Goal: Transaction & Acquisition: Purchase product/service

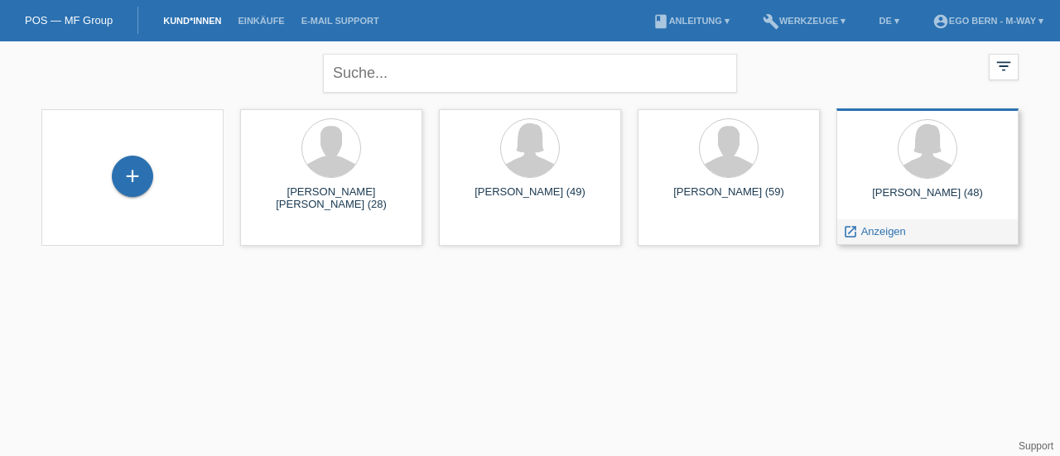
click at [903, 203] on div "[PERSON_NAME] (48)" at bounding box center [928, 199] width 156 height 26
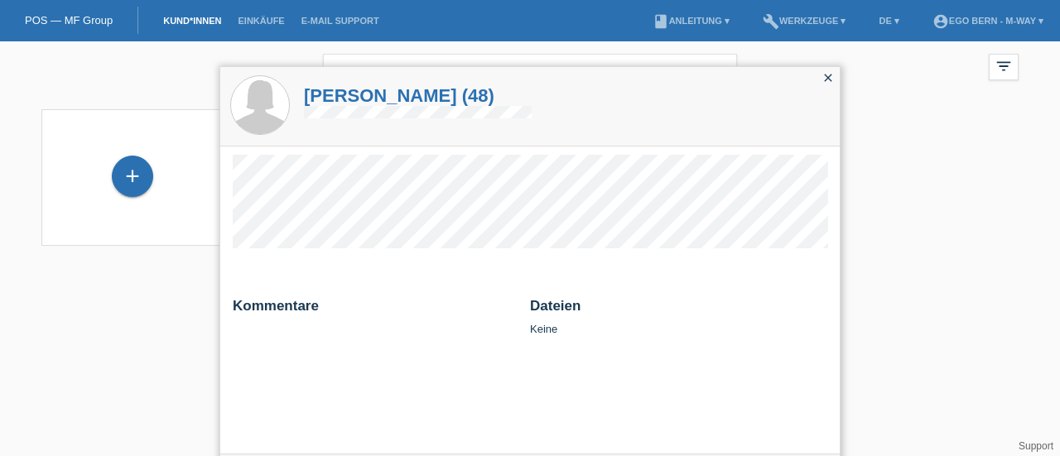
click at [830, 79] on icon "close" at bounding box center [827, 77] width 13 height 13
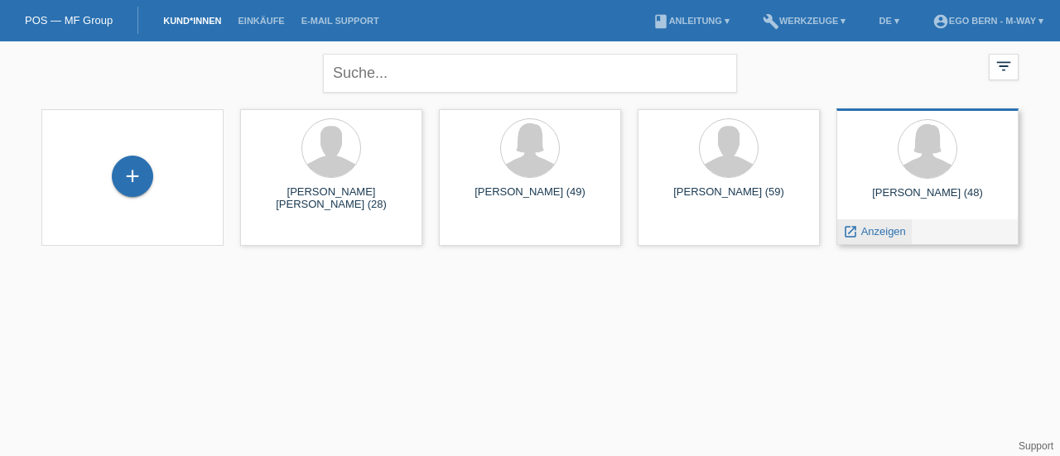
click at [869, 234] on span "Anzeigen" at bounding box center [883, 231] width 45 height 12
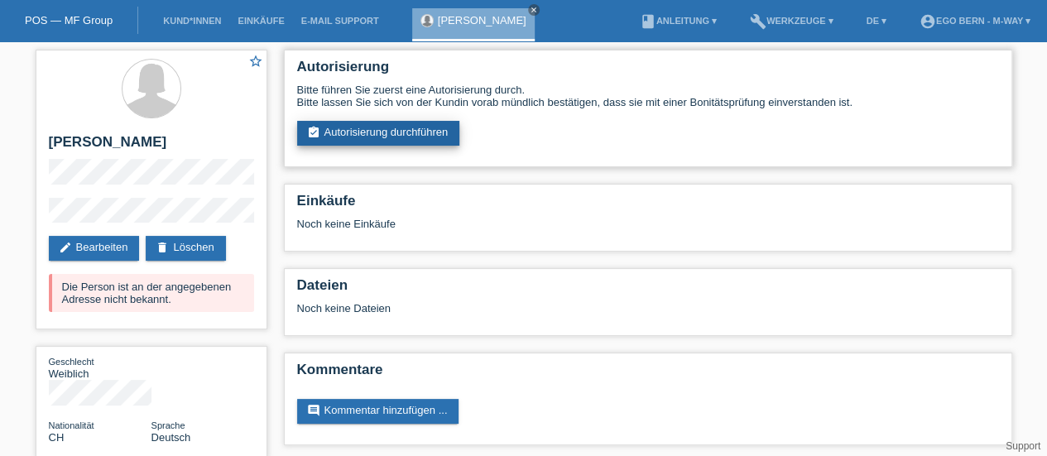
click at [440, 130] on link "assignment_turned_in Autorisierung durchführen" at bounding box center [378, 133] width 163 height 25
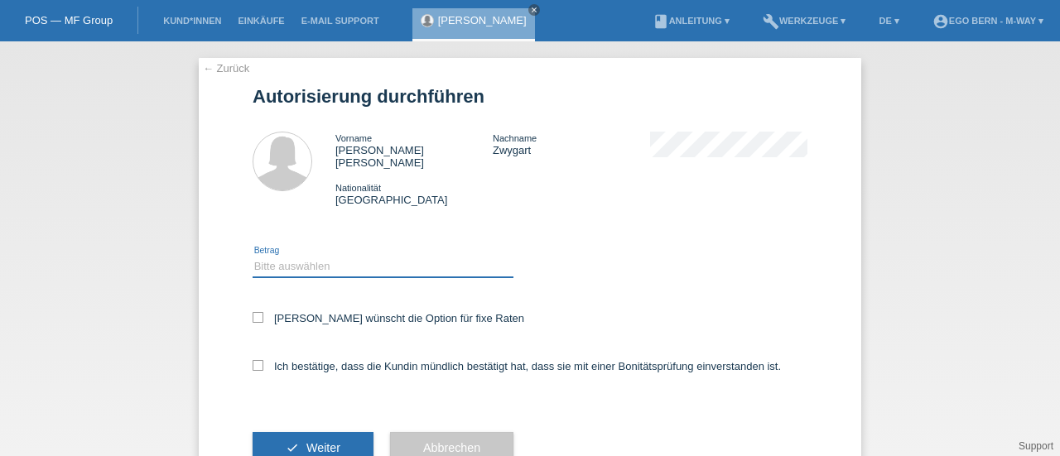
click at [301, 257] on select "Bitte auswählen CHF 1.00 - CHF 499.00 CHF 500.00 - CHF 1'999.00 CHF 2'000.00 - …" at bounding box center [383, 267] width 261 height 20
select select "2"
click at [253, 257] on select "Bitte auswählen CHF 1.00 - CHF 499.00 CHF 500.00 - CHF 1'999.00 CHF 2'000.00 - …" at bounding box center [383, 267] width 261 height 20
click at [253, 312] on icon at bounding box center [258, 317] width 11 height 11
click at [253, 312] on input "Kundin wünscht die Option für fixe Raten" at bounding box center [258, 317] width 11 height 11
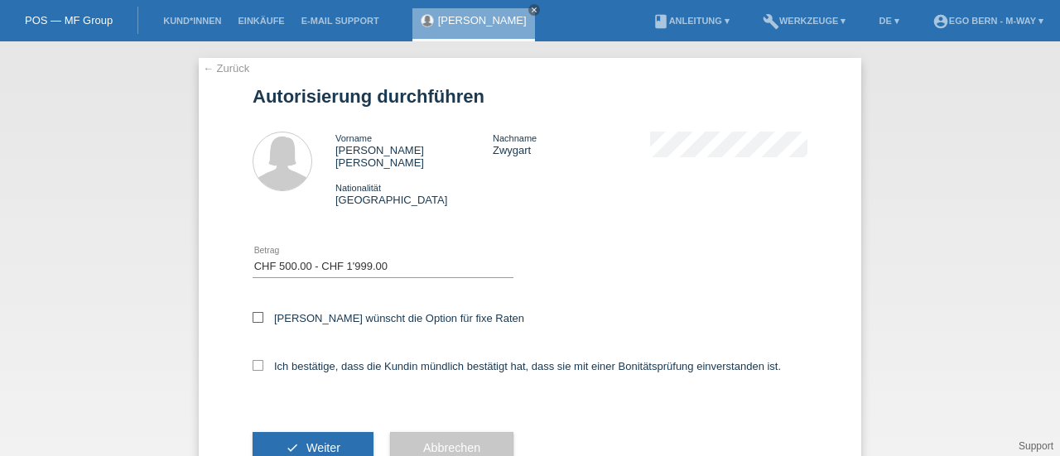
checkbox input "true"
click at [258, 360] on label "Ich bestätige, dass die Kundin mündlich bestätigt hat, dass sie mit einer Bonit…" at bounding box center [517, 366] width 528 height 12
click at [258, 360] on input "Ich bestätige, dass die Kundin mündlich bestätigt hat, dass sie mit einer Bonit…" at bounding box center [258, 365] width 11 height 11
checkbox input "true"
click at [306, 432] on button "check Weiter" at bounding box center [313, 447] width 121 height 31
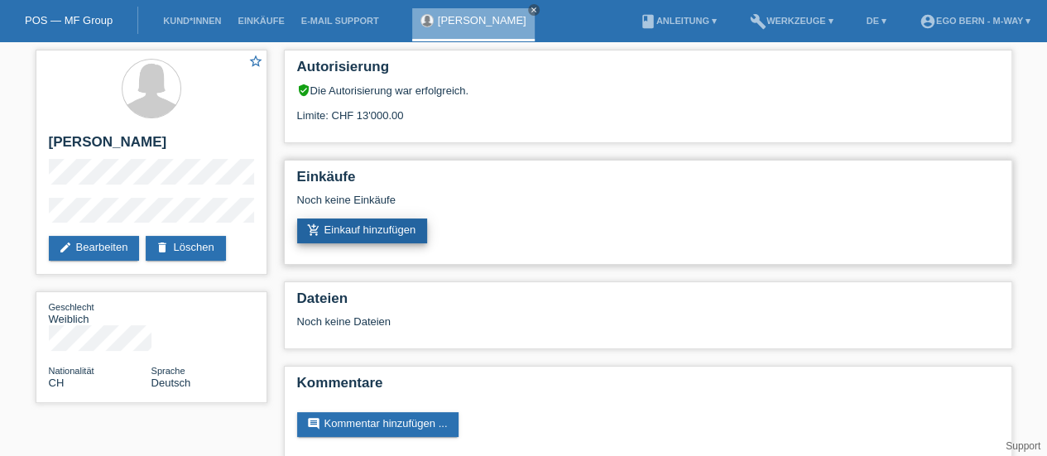
click at [375, 229] on link "add_shopping_cart Einkauf hinzufügen" at bounding box center [362, 231] width 131 height 25
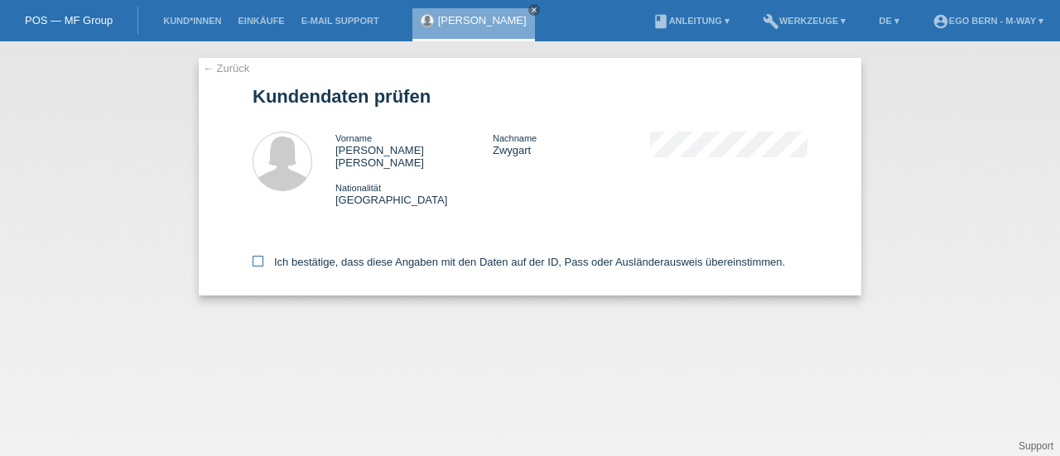
click at [256, 256] on icon at bounding box center [258, 261] width 11 height 11
click at [256, 256] on input "Ich bestätige, dass diese Angaben mit den Daten auf der ID, Pass oder Ausländer…" at bounding box center [258, 261] width 11 height 11
checkbox input "true"
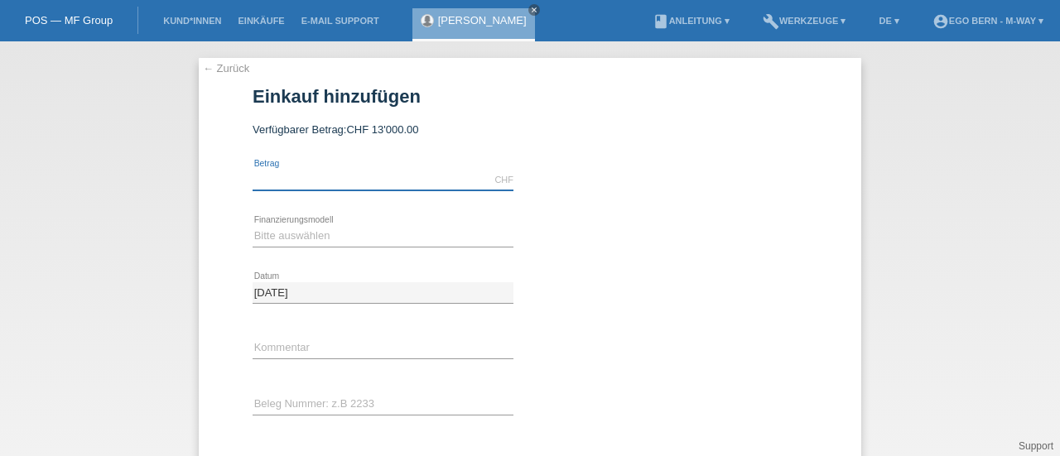
click at [320, 180] on input "text" at bounding box center [383, 180] width 261 height 21
type input "1575.43"
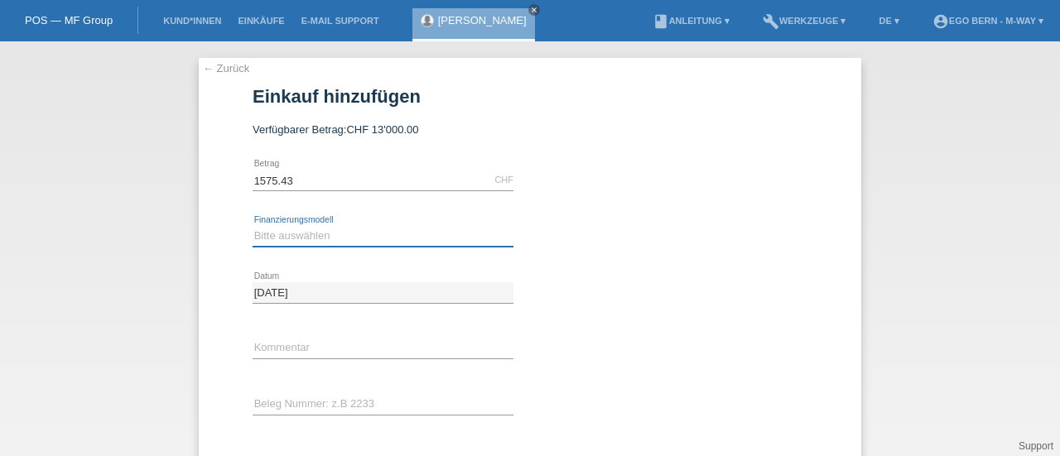
click at [312, 236] on select "Bitte auswählen Fixe Raten Kauf auf Rechnung mit Teilzahlungsoption" at bounding box center [383, 236] width 261 height 20
select select "77"
click at [253, 226] on select "Bitte auswählen Fixe Raten Kauf auf Rechnung mit Teilzahlungsoption" at bounding box center [383, 236] width 261 height 20
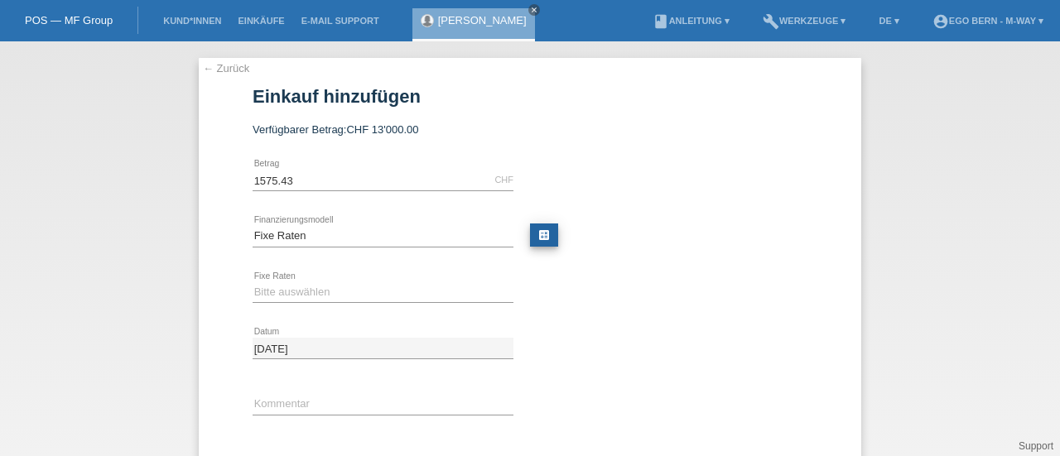
click at [536, 235] on link "calculate" at bounding box center [544, 235] width 28 height 23
type input "1575.43"
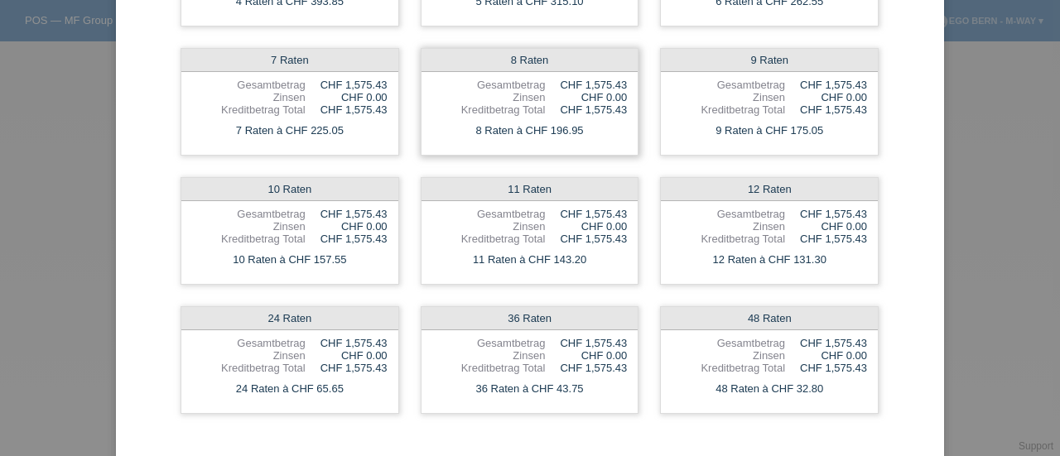
scroll to position [301, 0]
drag, startPoint x: 333, startPoint y: 368, endPoint x: 0, endPoint y: 402, distance: 334.5
click at [0, 402] on div "Raten-Kalkulator 1575.43 CHF error Betrag send Abschicken 4 Raten Gesamtbetrag …" at bounding box center [530, 228] width 1060 height 456
click at [294, 380] on div "24 Raten à CHF 65.65" at bounding box center [289, 388] width 217 height 22
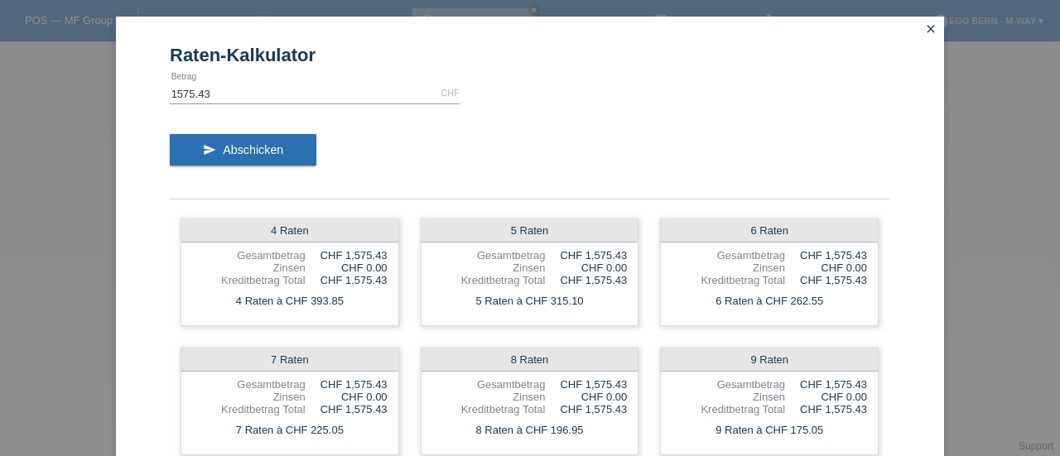
click at [924, 31] on icon "close" at bounding box center [930, 28] width 13 height 13
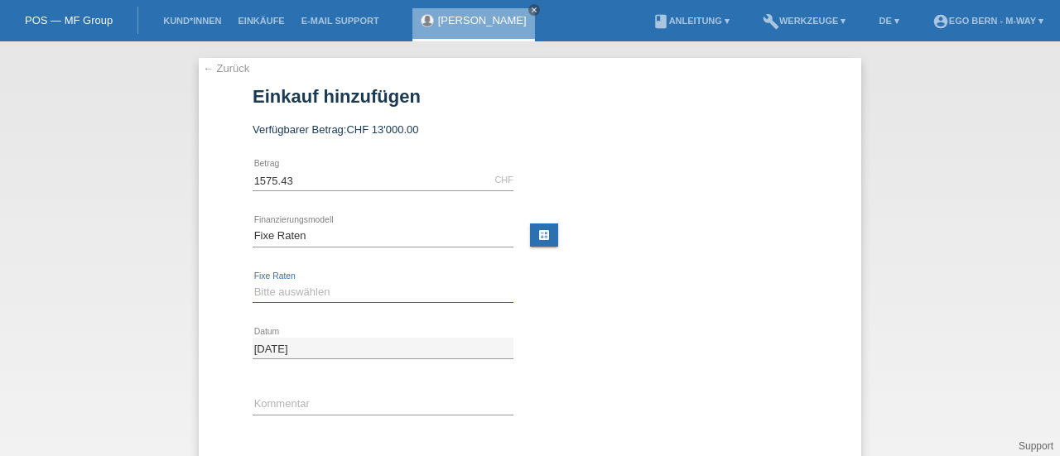
click at [301, 287] on select "Bitte auswählen 4 Raten 5 Raten 6 Raten 7 Raten 8 Raten 9 Raten 10 Raten 11 Rat…" at bounding box center [383, 292] width 261 height 20
select select "202"
click at [253, 282] on select "Bitte auswählen 4 Raten 5 Raten 6 Raten 7 Raten 8 Raten 9 Raten 10 Raten 11 Rat…" at bounding box center [383, 292] width 261 height 20
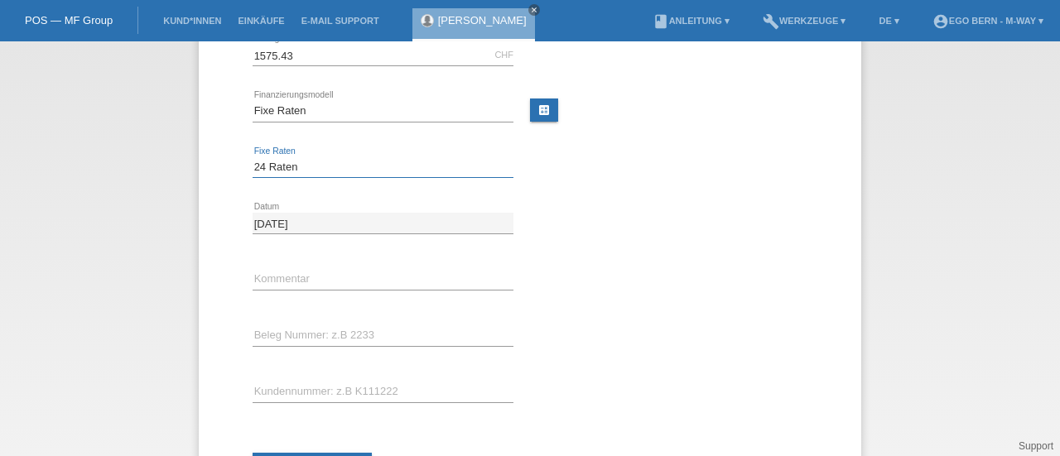
scroll to position [126, 0]
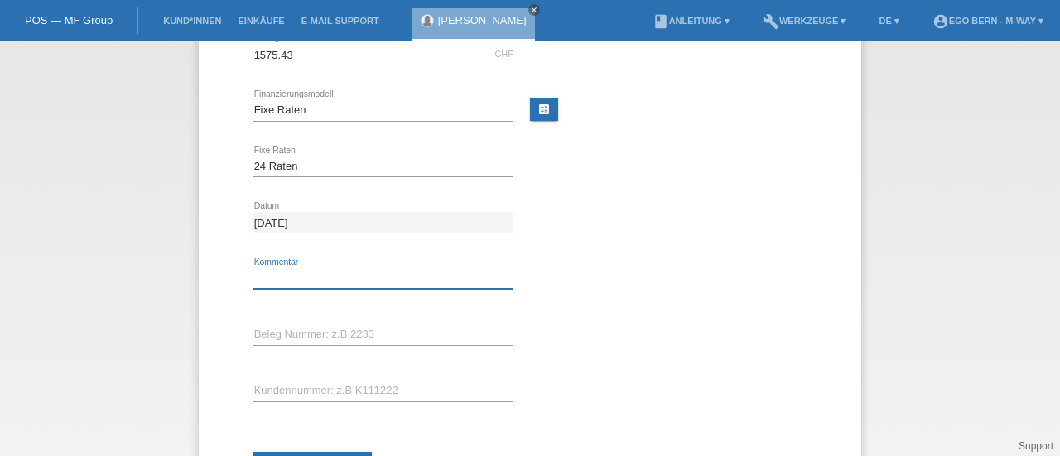
click at [291, 269] on input "text" at bounding box center [383, 278] width 261 height 21
drag, startPoint x: 371, startPoint y: 273, endPoint x: 465, endPoint y: 302, distance: 98.7
click at [465, 302] on div "Auftrag für Joelle Zwygart KE570015 error Kommentar" at bounding box center [383, 279] width 261 height 56
type input "Auftrag für Joelle Zwygart KE570015"
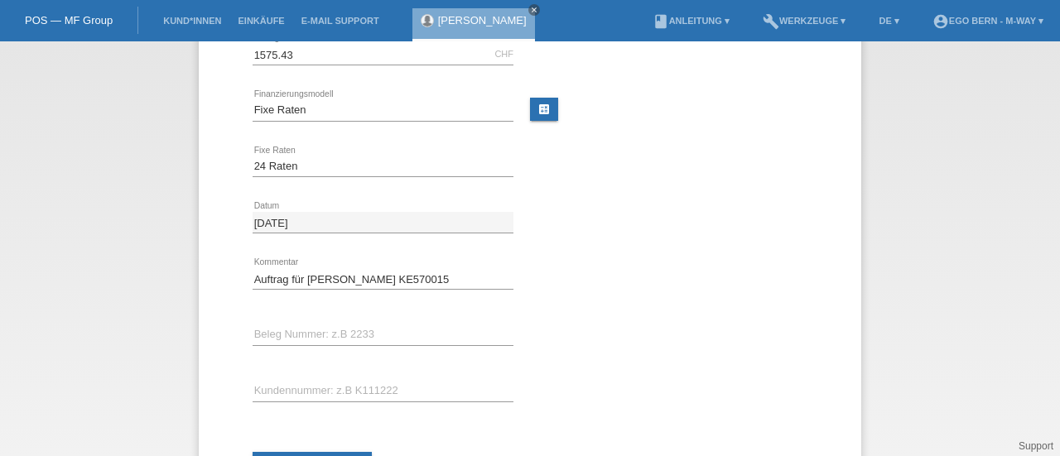
click at [465, 302] on div "Auftrag für Joelle Zwygart KE570015 error Kommentar" at bounding box center [383, 279] width 261 height 56
click at [324, 308] on div "error Beleg Nummer: z.B 2233" at bounding box center [383, 335] width 261 height 56
click at [308, 325] on input "text" at bounding box center [383, 335] width 261 height 21
click at [338, 329] on input "text" at bounding box center [383, 335] width 261 height 21
click at [258, 335] on input "text" at bounding box center [383, 335] width 261 height 21
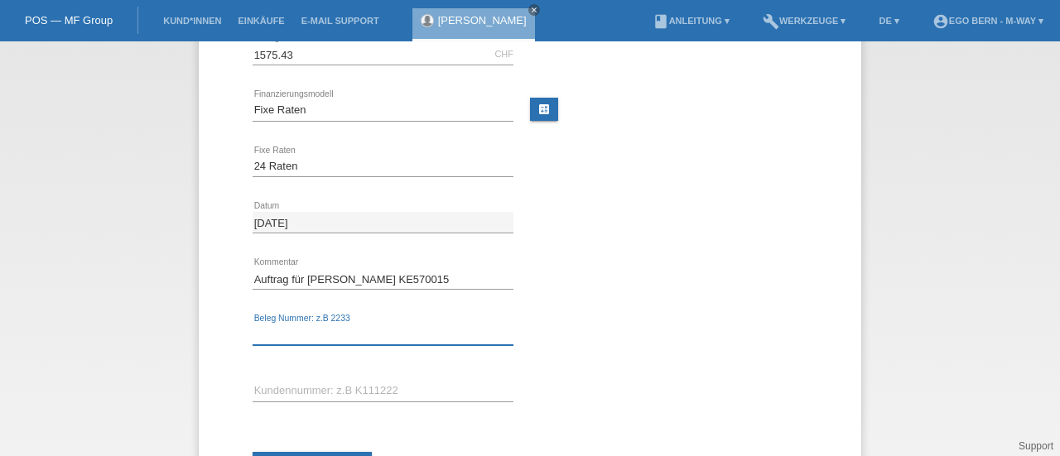
click at [260, 335] on input "text" at bounding box center [383, 335] width 261 height 21
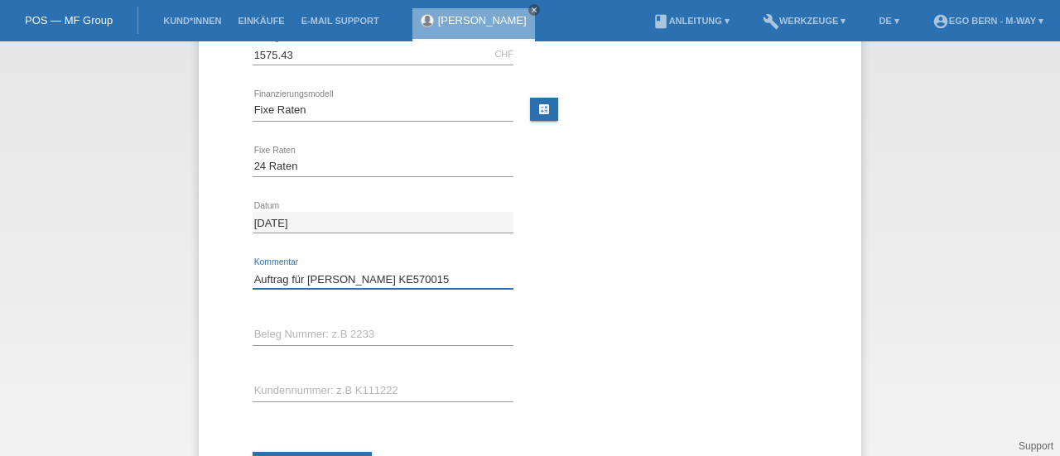
click at [444, 272] on input "Auftrag für Joelle Zwygart KE570015" at bounding box center [383, 278] width 261 height 21
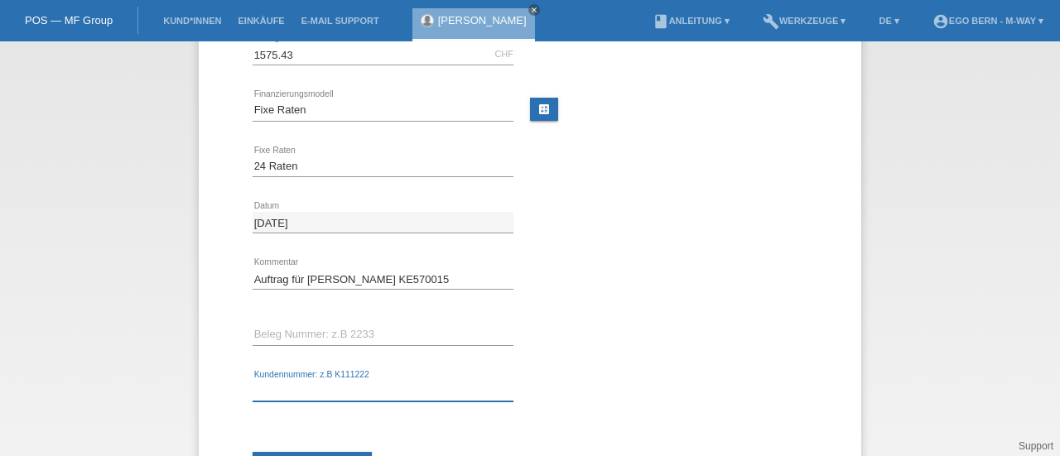
click at [293, 391] on input "text" at bounding box center [383, 391] width 261 height 21
type input "KE570015"
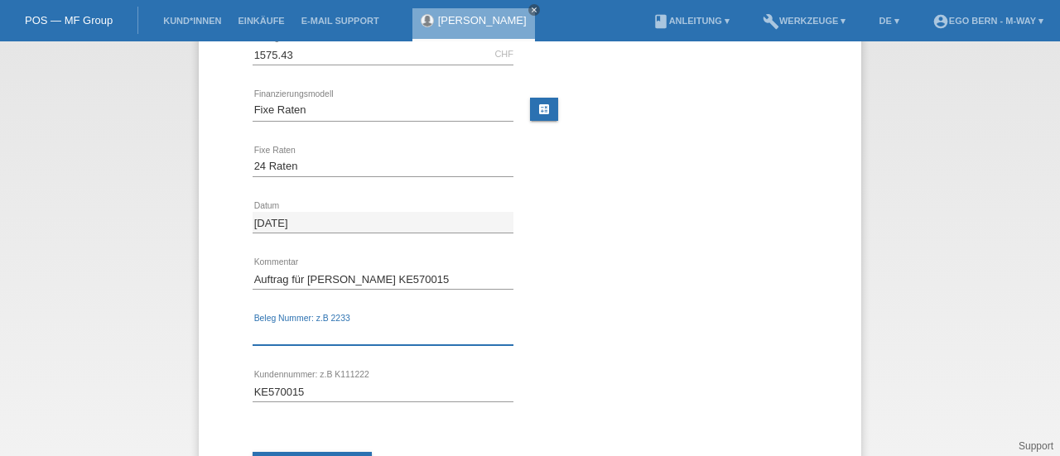
click at [303, 333] on input "text" at bounding box center [383, 335] width 261 height 21
type input "c"
type input "w"
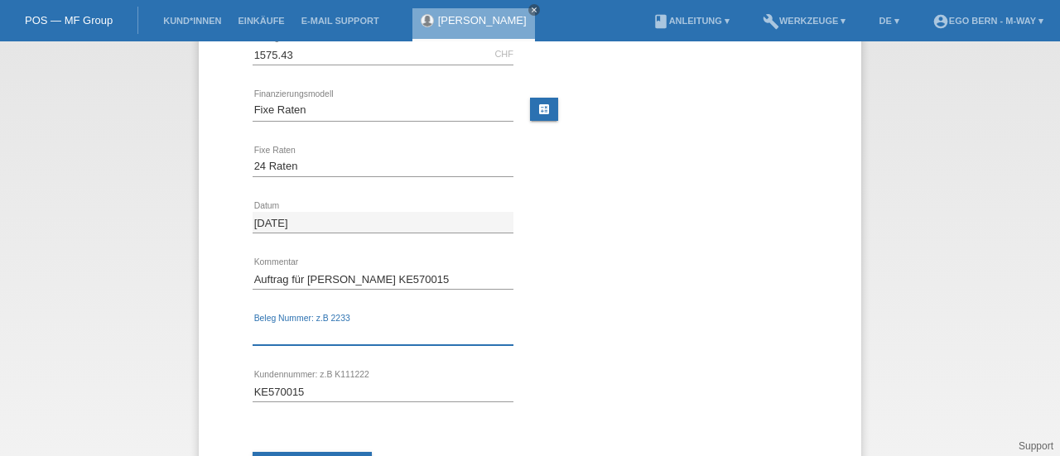
type input "w"
type input "k"
type input "w"
type input "w18457"
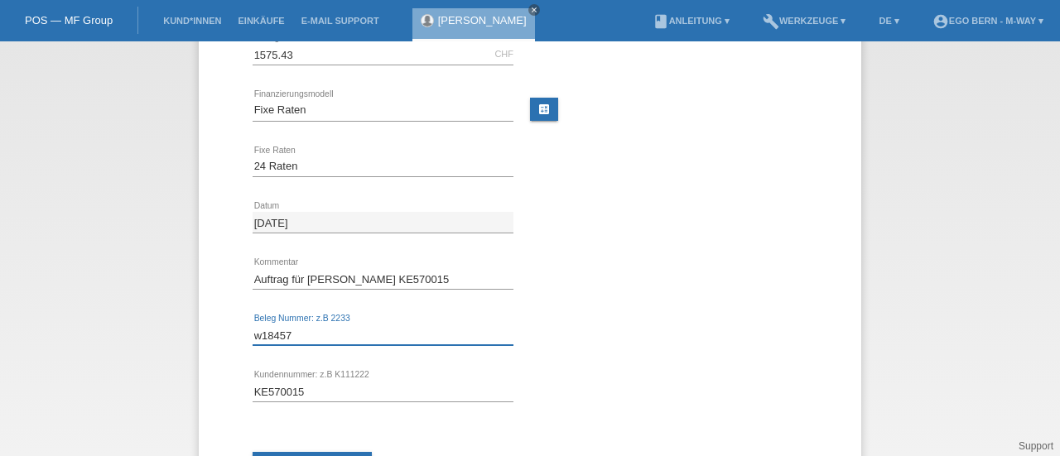
click at [257, 337] on input "w18457" at bounding box center [383, 335] width 261 height 21
type input "k"
click at [557, 365] on div at bounding box center [676, 369] width 261 height 12
click at [358, 326] on input "text" at bounding box center [383, 335] width 261 height 21
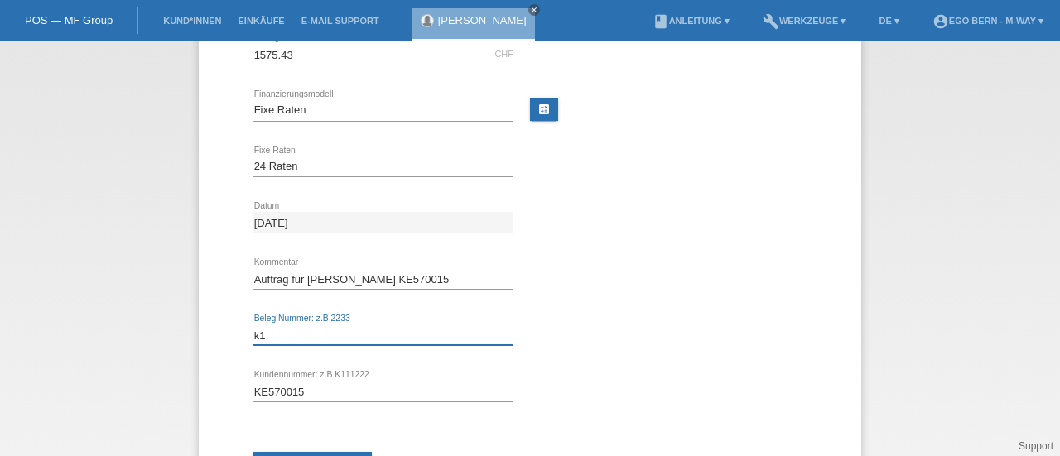
type input "k"
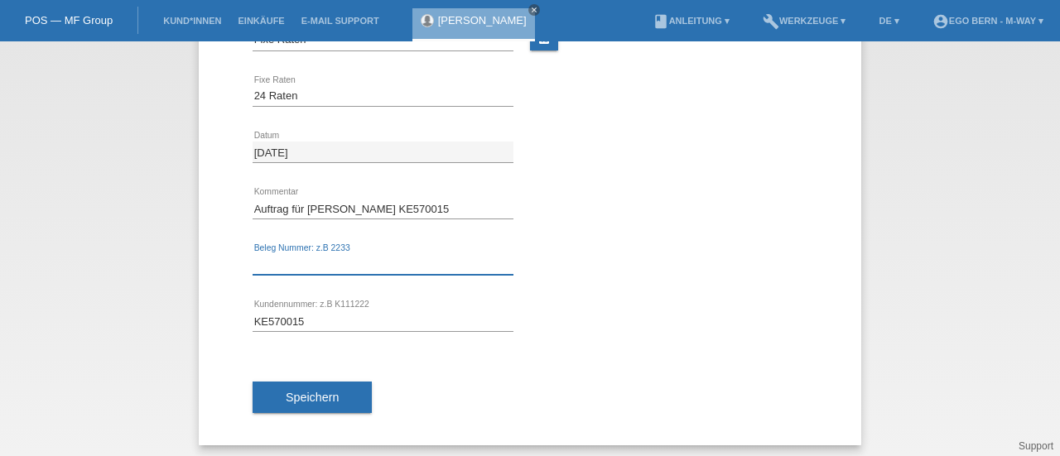
scroll to position [197, 0]
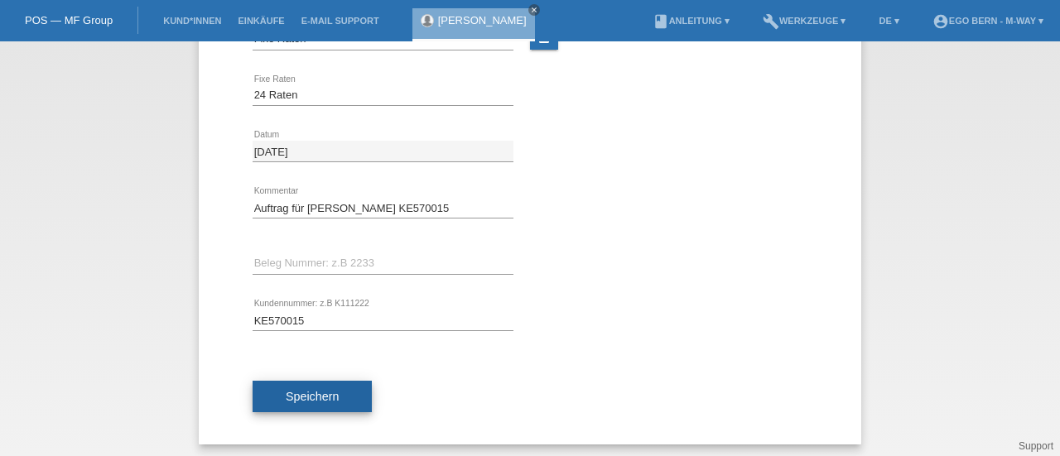
click at [291, 397] on span "Speichern" at bounding box center [312, 396] width 53 height 13
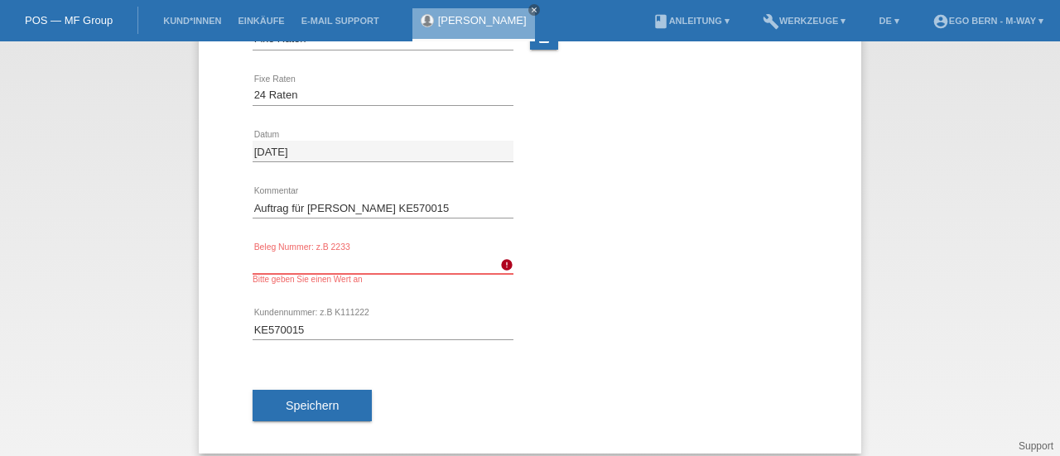
click at [332, 258] on input "text" at bounding box center [383, 263] width 261 height 21
drag, startPoint x: 302, startPoint y: 329, endPoint x: 189, endPoint y: 312, distance: 114.6
click at [189, 312] on div "← Zurück Einkauf hinzufügen Verfügbarer Betrag: CHF 13'000.00 1575.43 error Bet…" at bounding box center [530, 248] width 1060 height 415
click at [299, 259] on input "text" at bounding box center [383, 263] width 261 height 21
paste input "K57001"
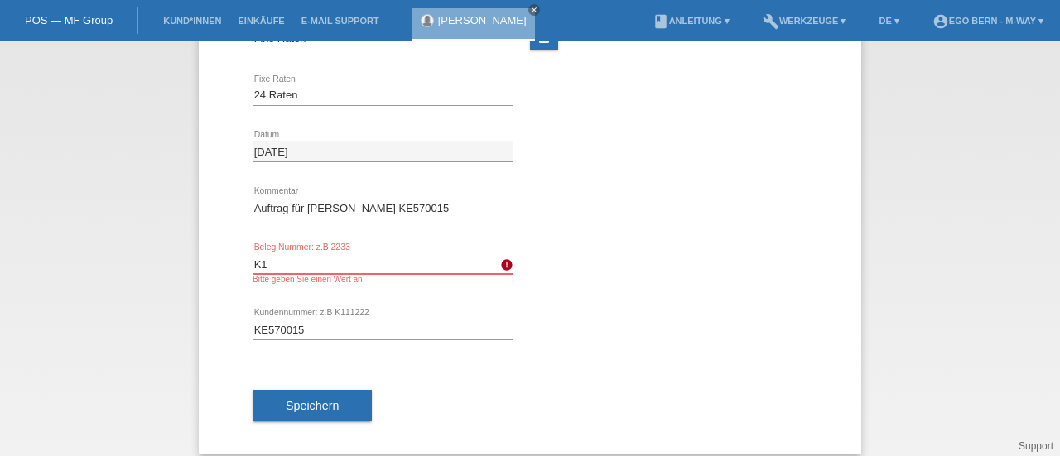
type input "K"
paste input "K57001"
click at [253, 261] on input "K570015" at bounding box center [383, 263] width 261 height 21
type input "K570015"
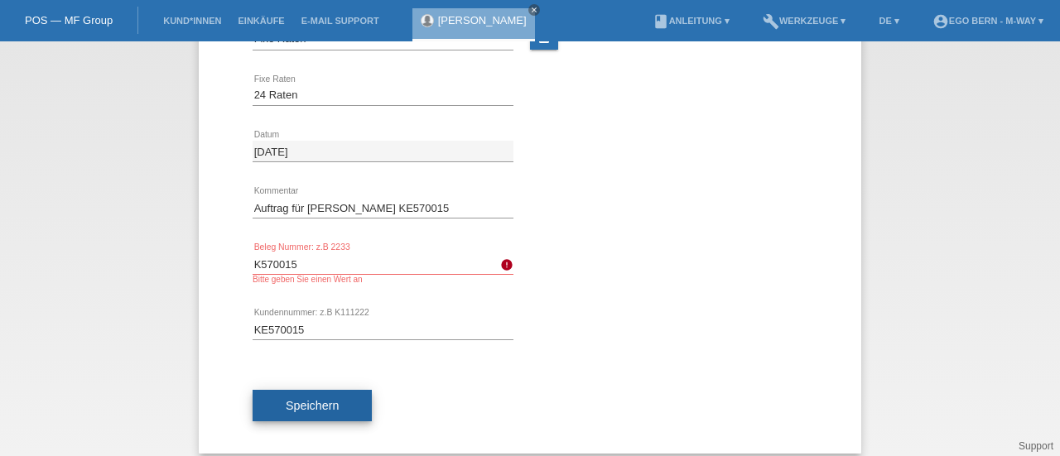
click at [301, 390] on button "Speichern" at bounding box center [312, 405] width 119 height 31
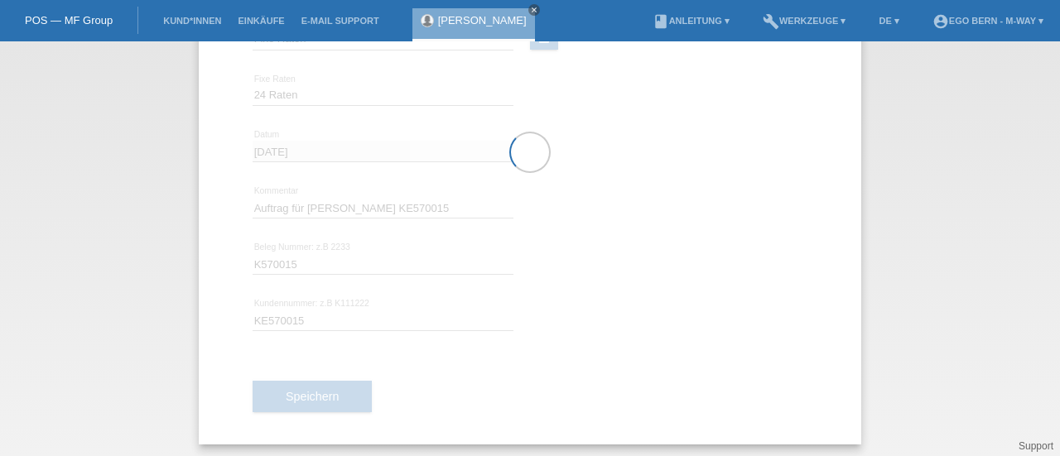
scroll to position [0, 0]
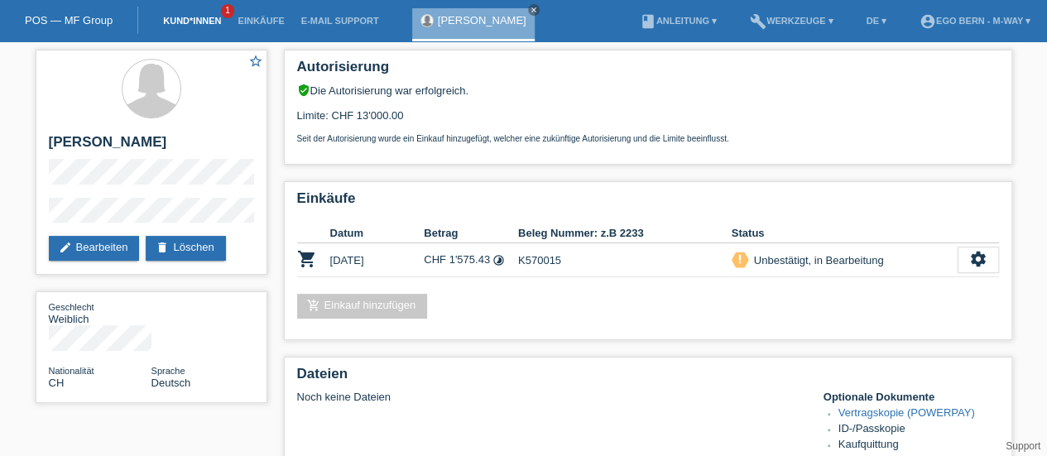
click at [207, 22] on link "Kund*innen" at bounding box center [192, 21] width 75 height 10
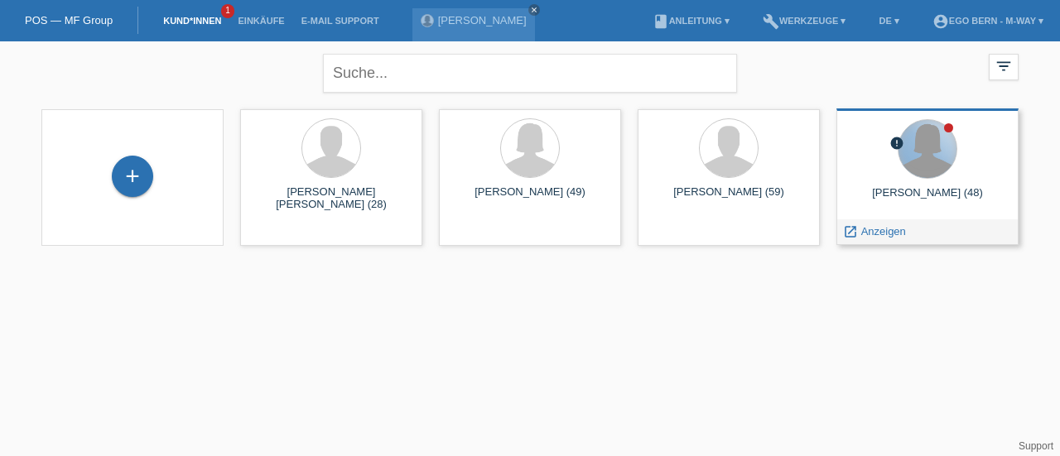
click at [933, 176] on div at bounding box center [927, 149] width 58 height 58
click at [889, 231] on span "Anzeigen" at bounding box center [883, 231] width 45 height 12
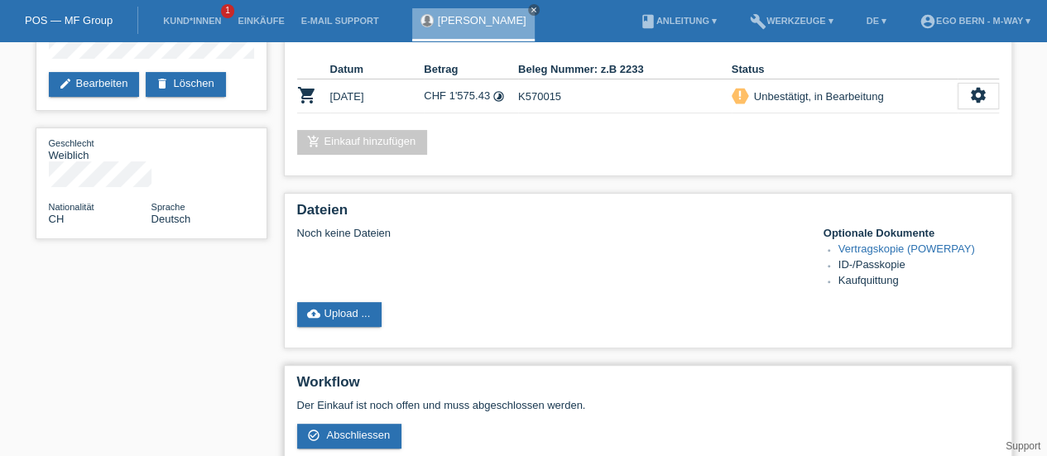
scroll to position [166, 0]
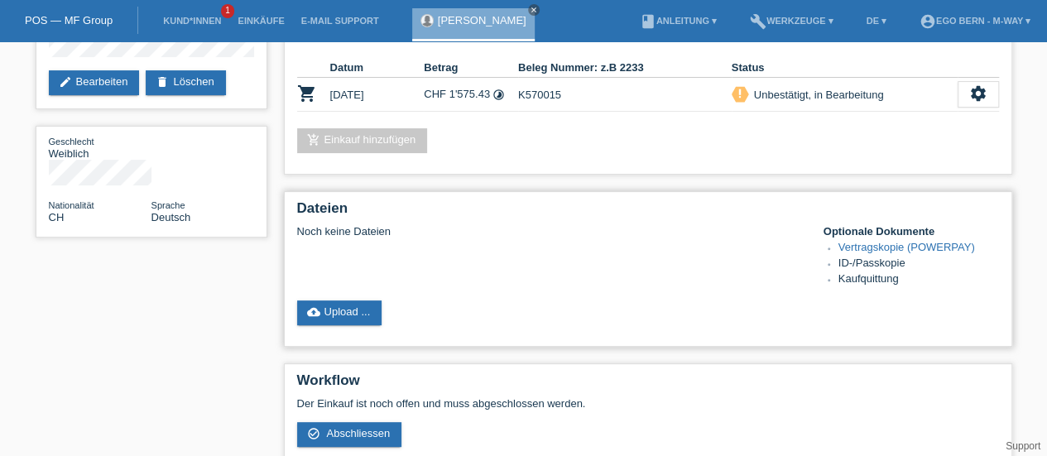
click at [513, 287] on div "Noch keine Dateien Optionale Dokumente Vertragskopie (POWERPAY) ID-/Passkopie K…" at bounding box center [648, 256] width 702 height 63
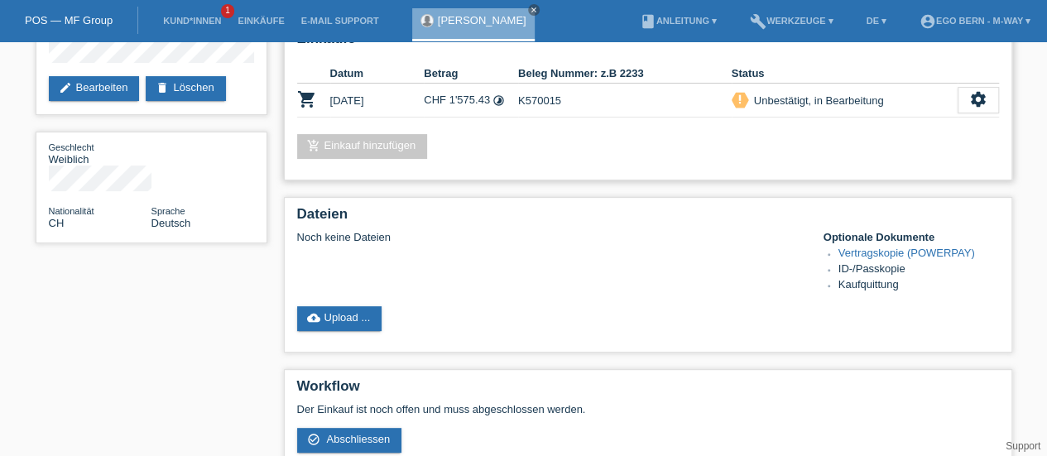
scroll to position [250, 0]
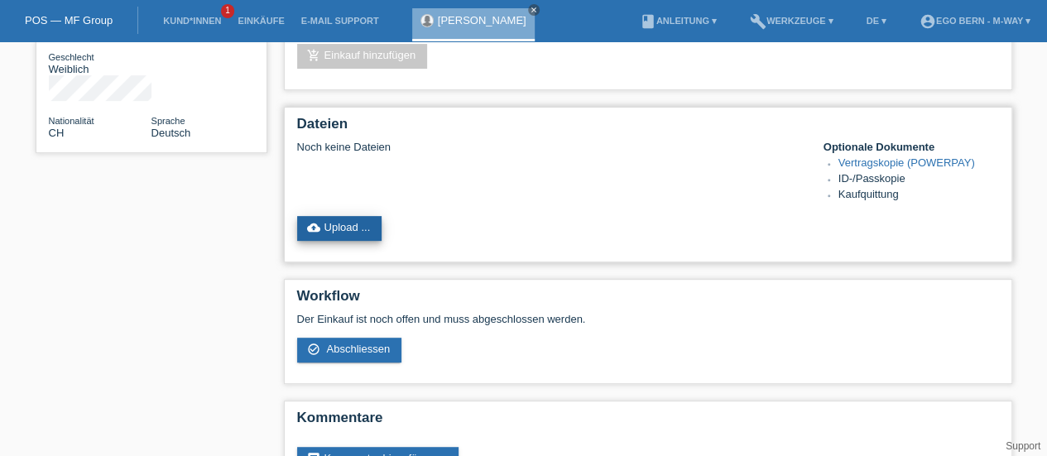
click at [332, 233] on link "cloud_upload Upload ..." at bounding box center [339, 228] width 85 height 25
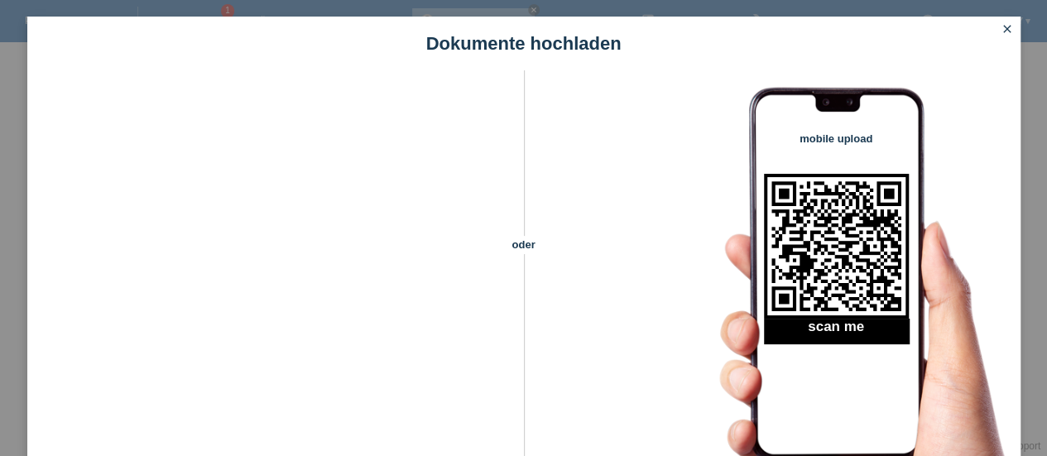
scroll to position [305, 0]
click at [1004, 29] on icon "close" at bounding box center [1007, 28] width 13 height 13
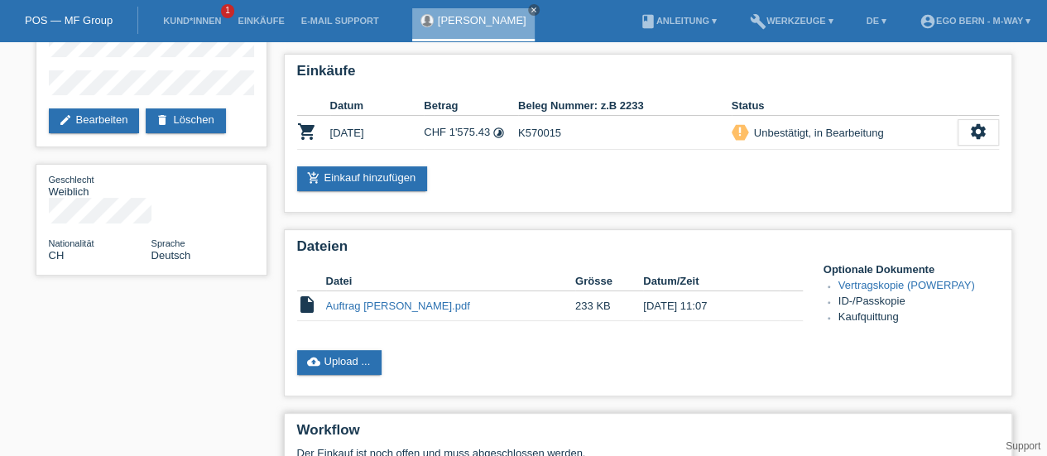
scroll to position [315, 0]
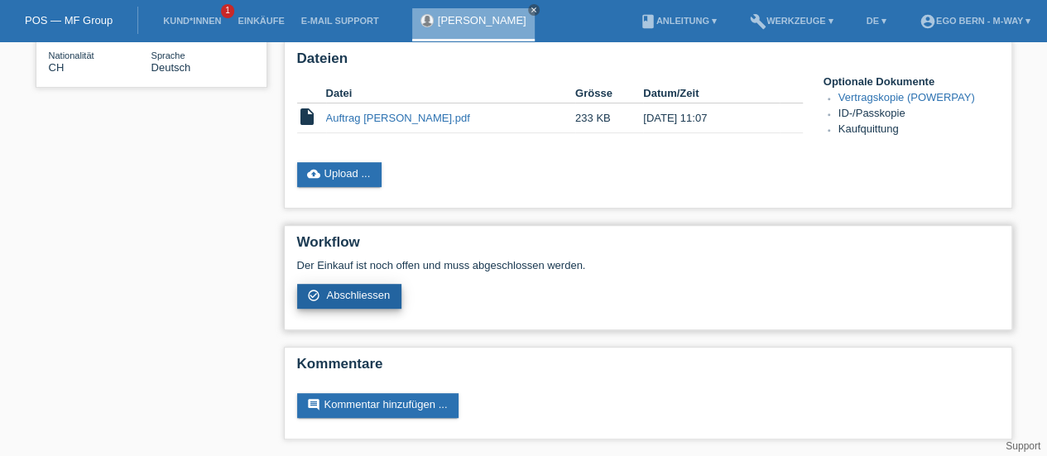
click at [349, 297] on span "Abschliessen" at bounding box center [358, 295] width 64 height 12
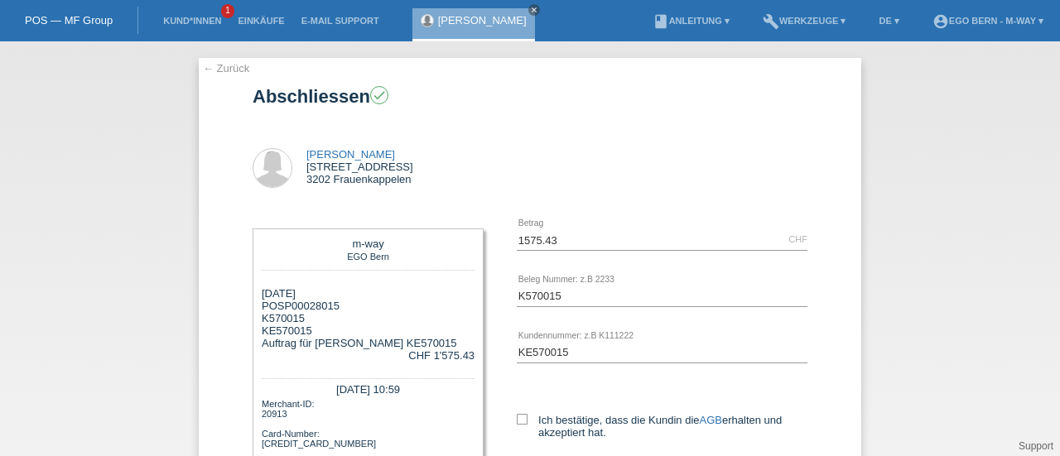
click at [349, 297] on div "[DATE] POSP00028015 K570015 KE570015 Auftrag für [PERSON_NAME] KE570015" at bounding box center [359, 318] width 195 height 62
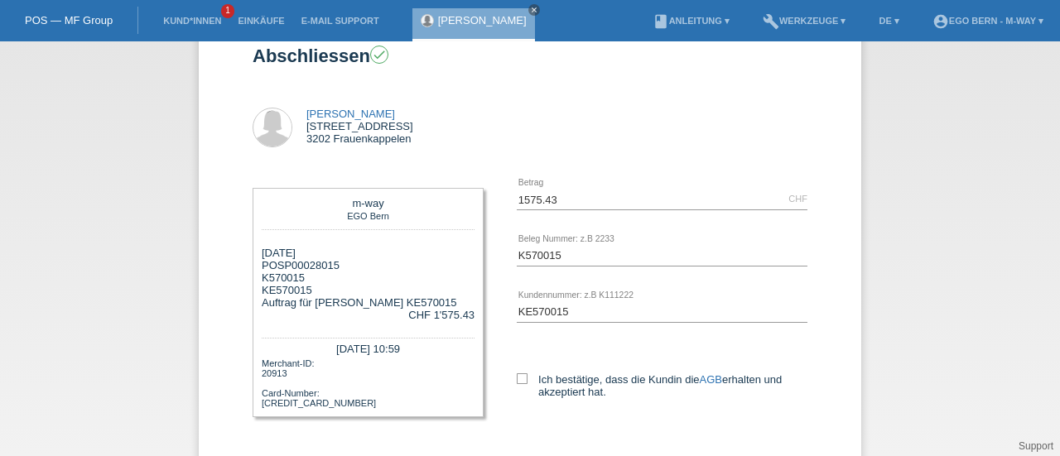
scroll to position [41, 0]
click at [566, 254] on input "K570015" at bounding box center [662, 254] width 291 height 21
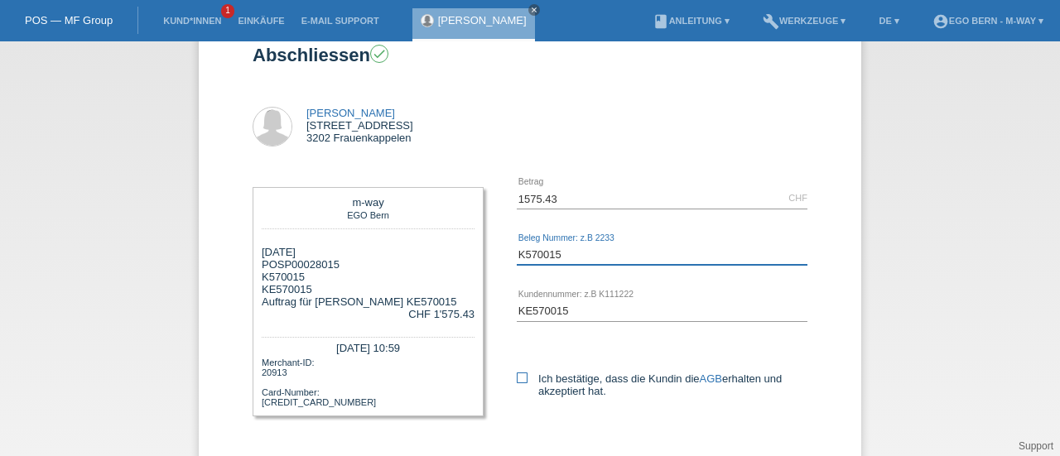
scroll to position [58, 0]
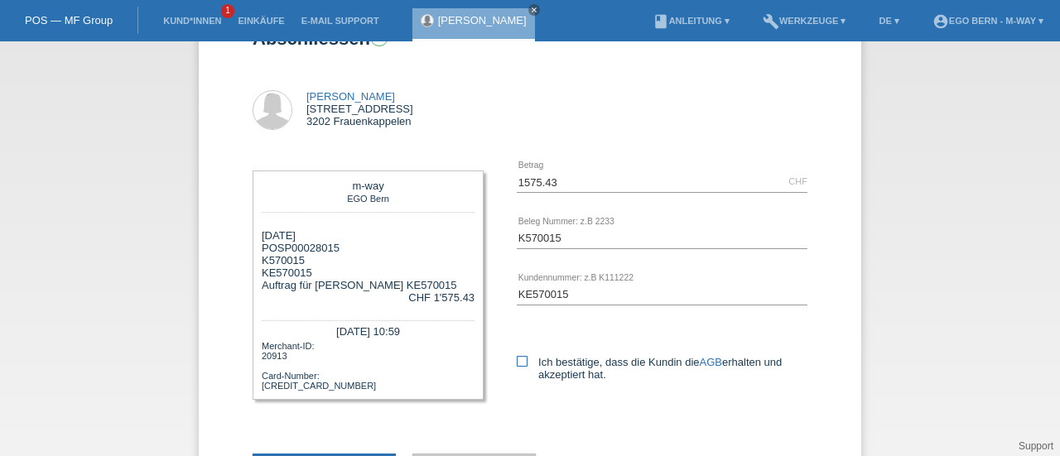
click at [517, 362] on icon at bounding box center [522, 361] width 11 height 11
click at [517, 362] on input "Ich bestätige, dass die Kundin die AGB erhalten und akzeptiert hat." at bounding box center [522, 361] width 11 height 11
checkbox input "true"
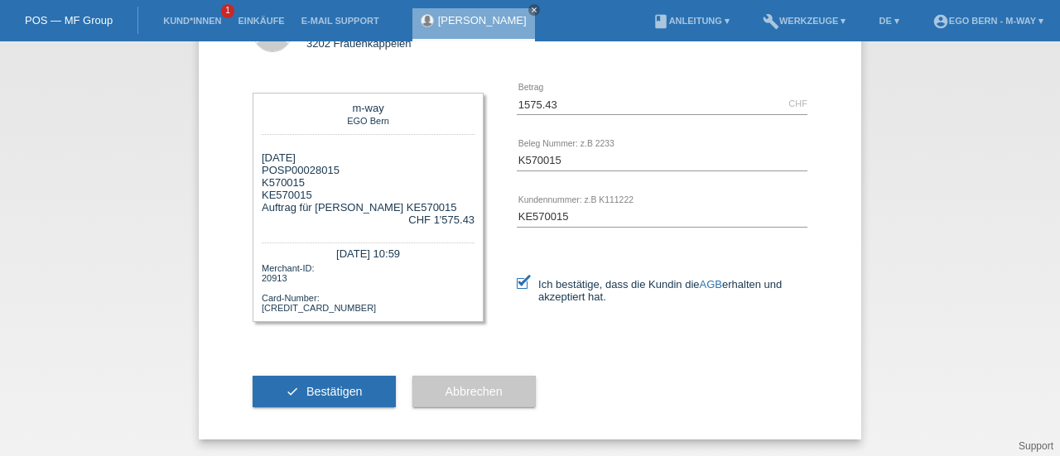
scroll to position [0, 0]
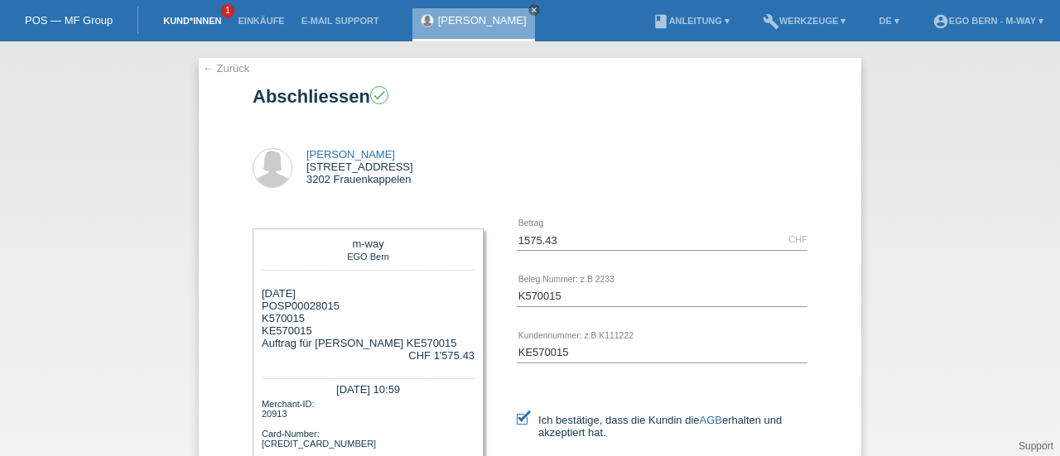
click at [204, 24] on link "Kund*innen" at bounding box center [192, 21] width 75 height 10
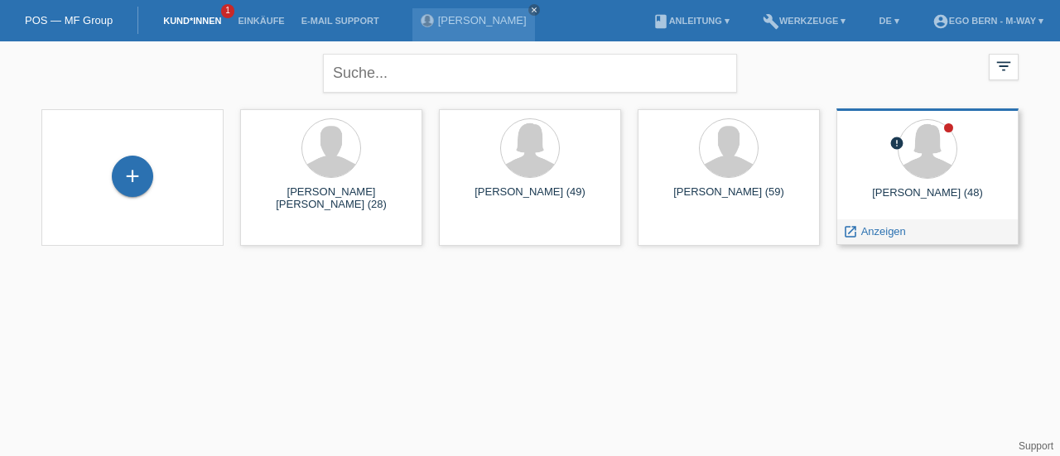
click at [939, 190] on div "[PERSON_NAME] (48)" at bounding box center [928, 199] width 156 height 26
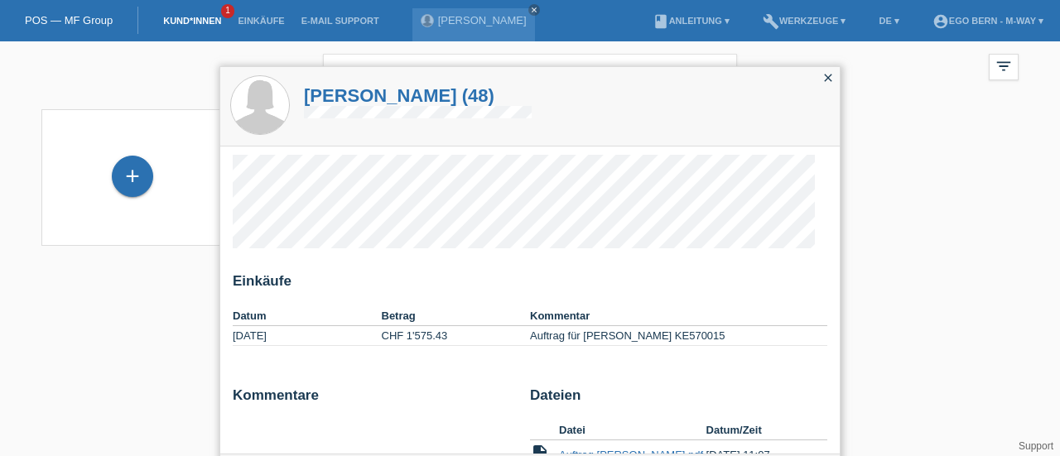
click at [830, 79] on icon "close" at bounding box center [827, 77] width 13 height 13
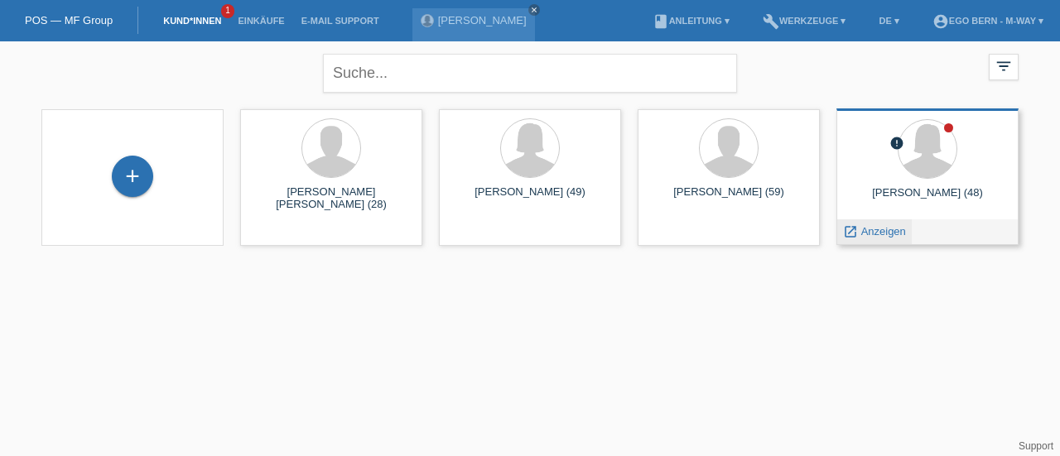
click at [854, 231] on icon "launch" at bounding box center [850, 231] width 15 height 15
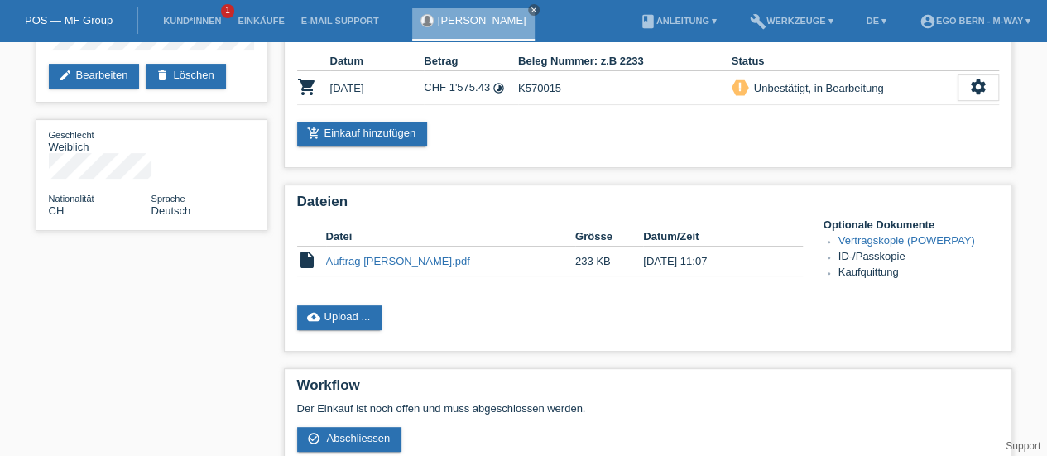
scroll to position [315, 0]
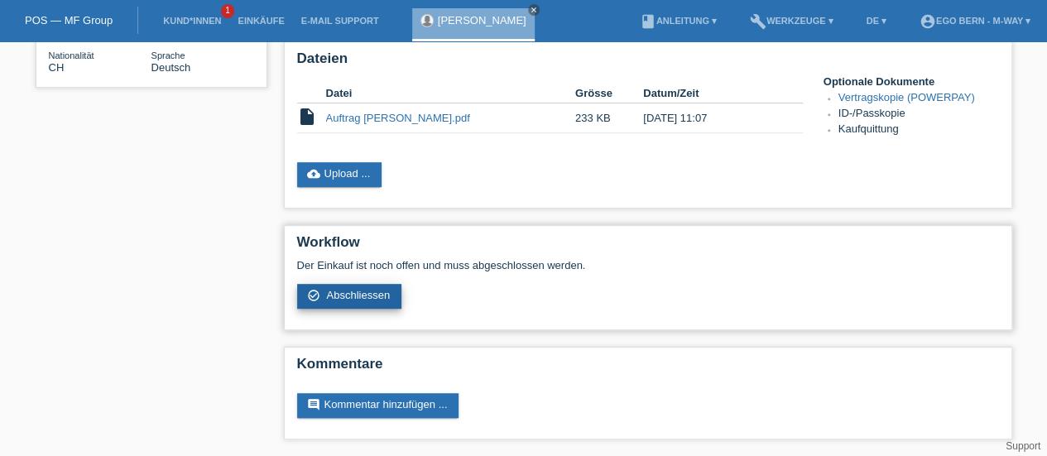
click at [373, 299] on span "Abschliessen" at bounding box center [358, 295] width 64 height 12
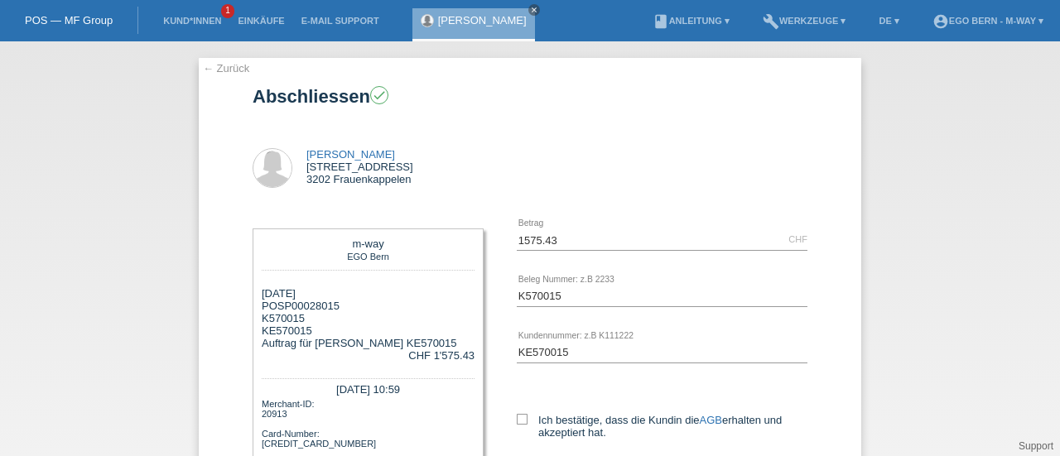
scroll to position [139, 0]
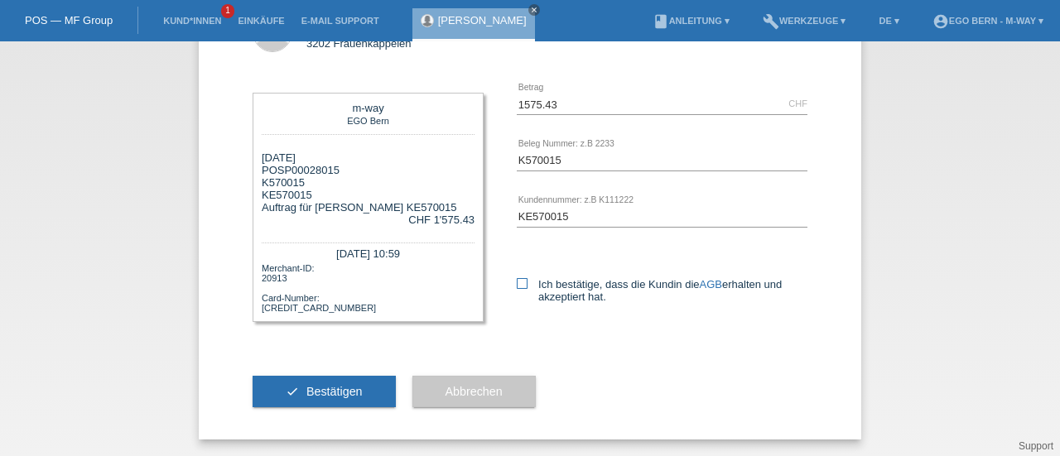
click at [518, 282] on icon at bounding box center [522, 283] width 11 height 11
click at [518, 282] on input "Ich bestätige, dass die Kundin die AGB erhalten und akzeptiert hat." at bounding box center [522, 283] width 11 height 11
checkbox input "true"
click at [580, 155] on input "K570015" at bounding box center [662, 160] width 291 height 21
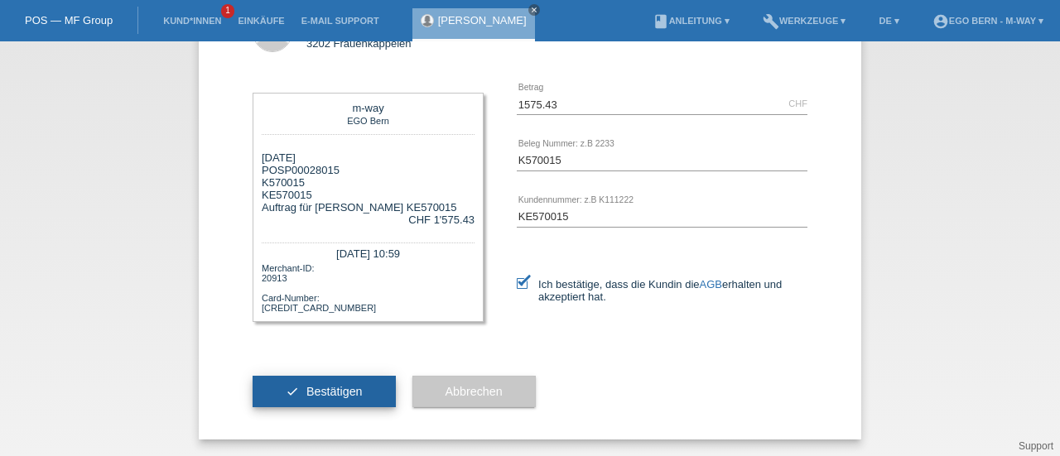
click at [339, 395] on span "Bestätigen" at bounding box center [334, 391] width 56 height 13
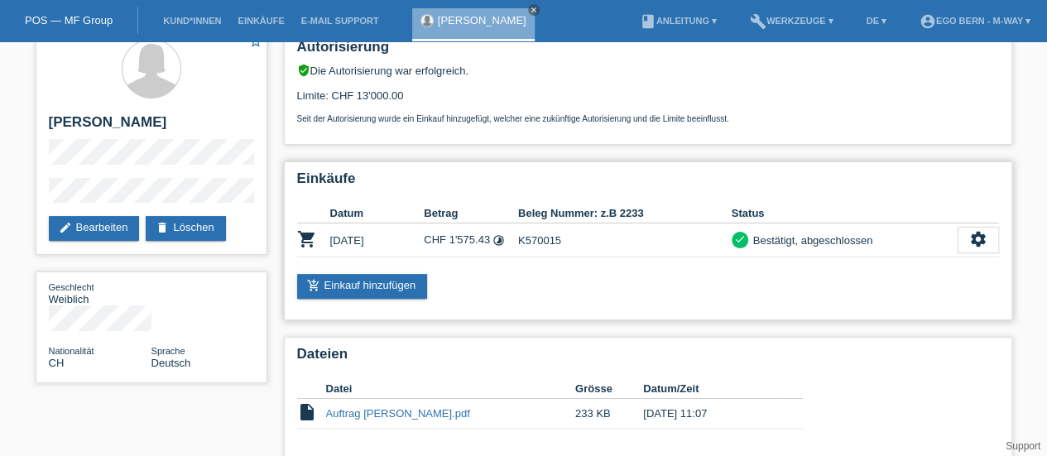
scroll to position [18, 0]
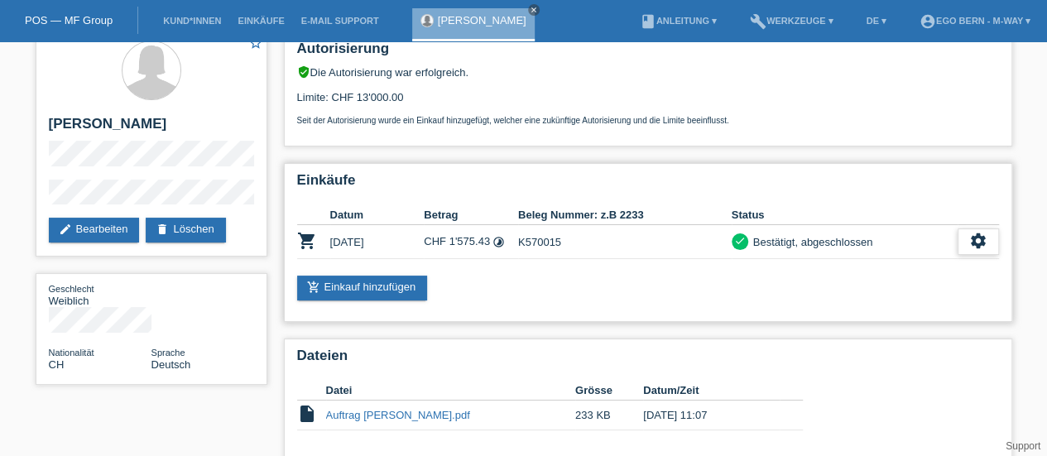
click at [974, 238] on icon "settings" at bounding box center [979, 241] width 18 height 18
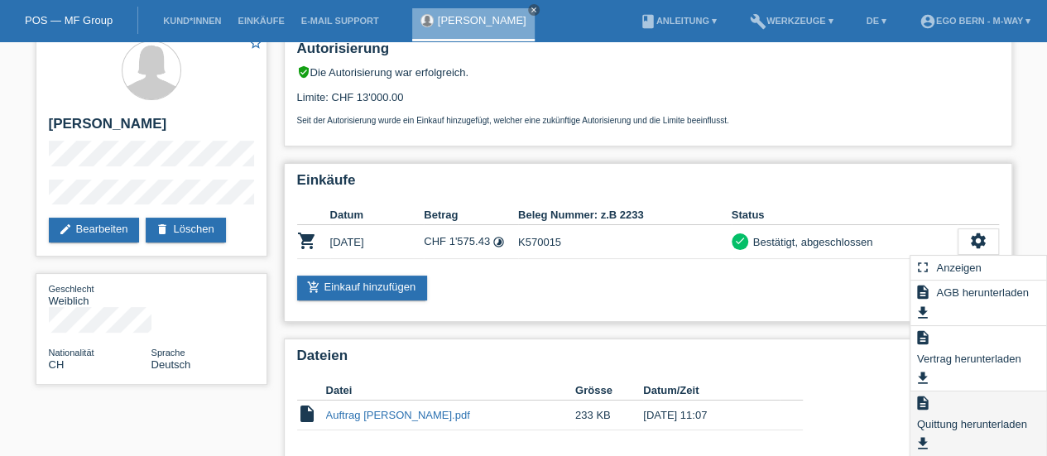
click at [936, 428] on span "Quittung herunterladen" at bounding box center [972, 424] width 115 height 20
